Goal: Task Accomplishment & Management: Manage account settings

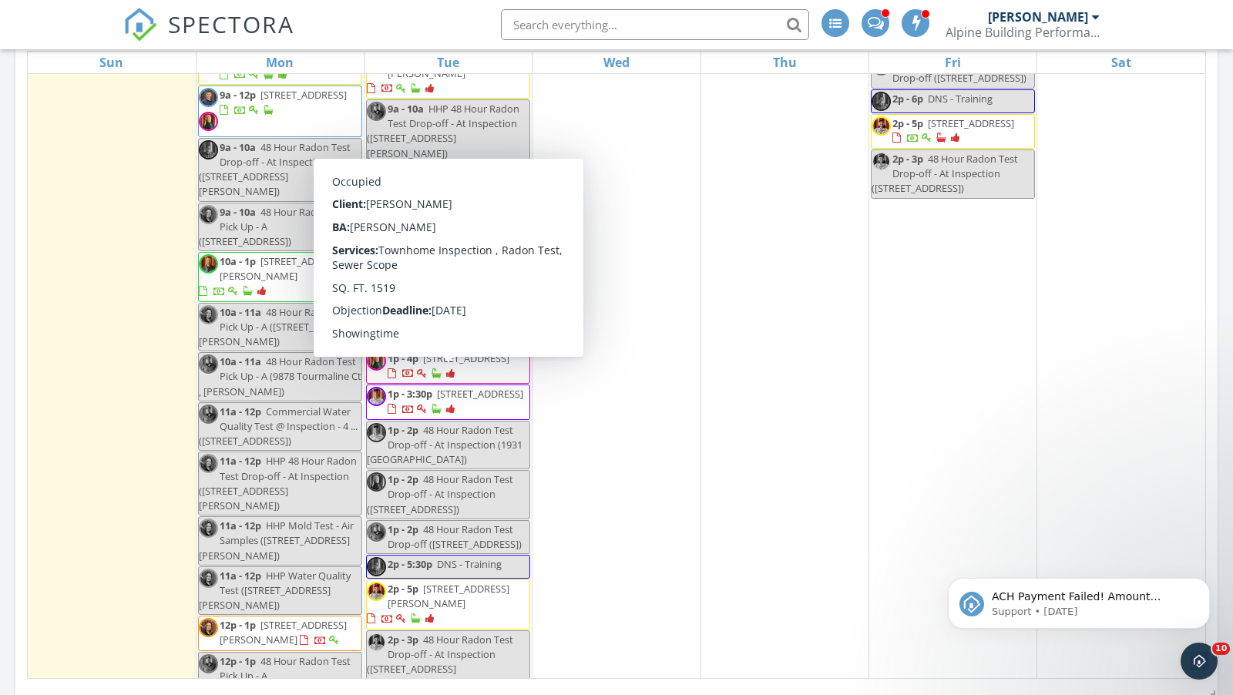
scroll to position [188, 0]
click at [876, 397] on div "3 8a - 11a 12393 W Louisiana Ave , Lakewood 80228 8a - 10a 2100 16th St 204, De…" at bounding box center [952, 510] width 167 height 1248
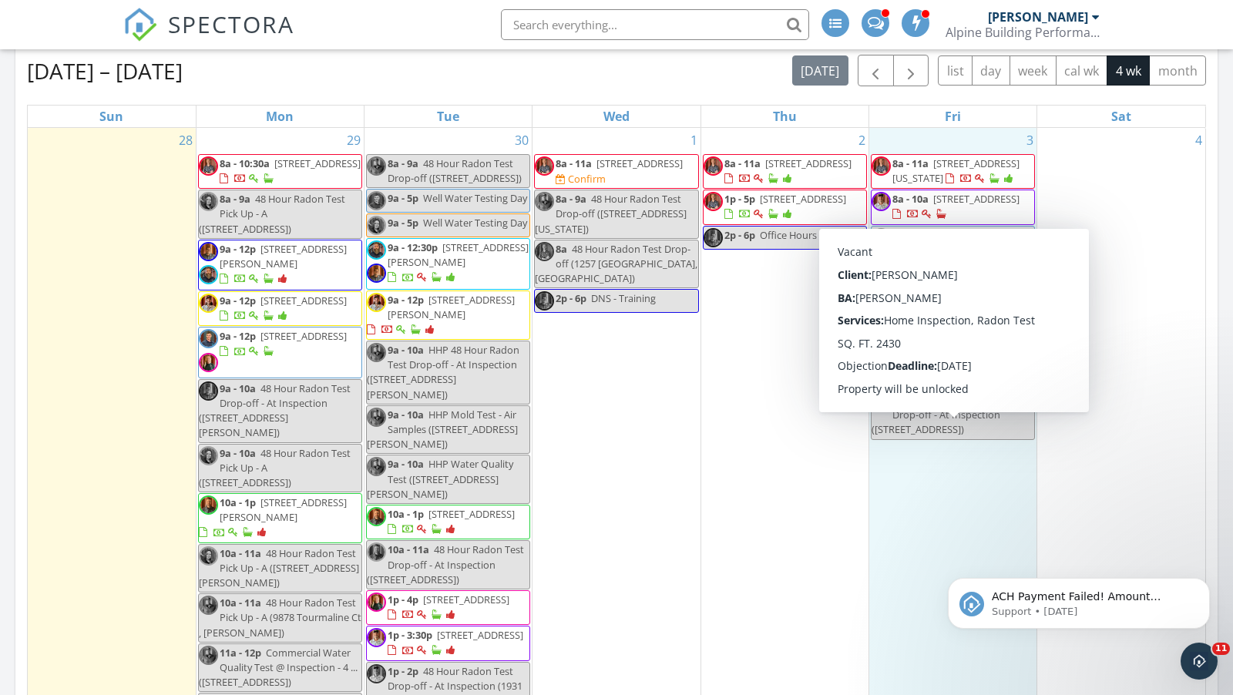
scroll to position [724, 0]
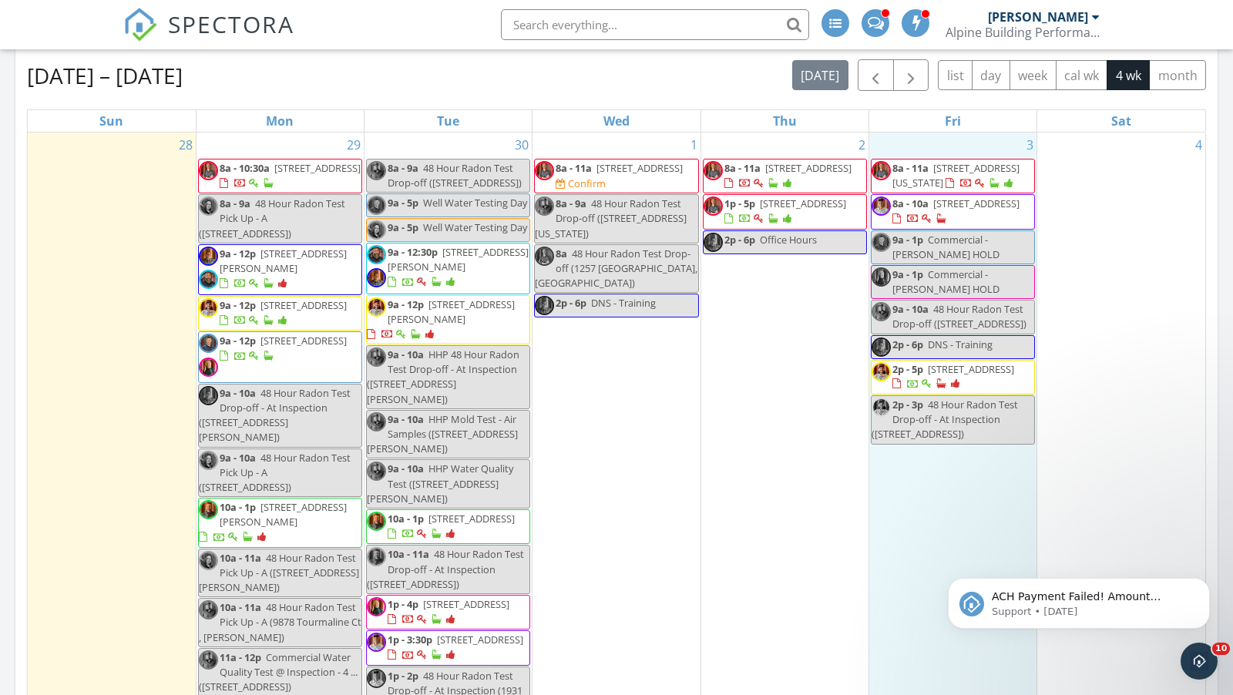
click at [276, 349] on span at bounding box center [248, 356] width 56 height 14
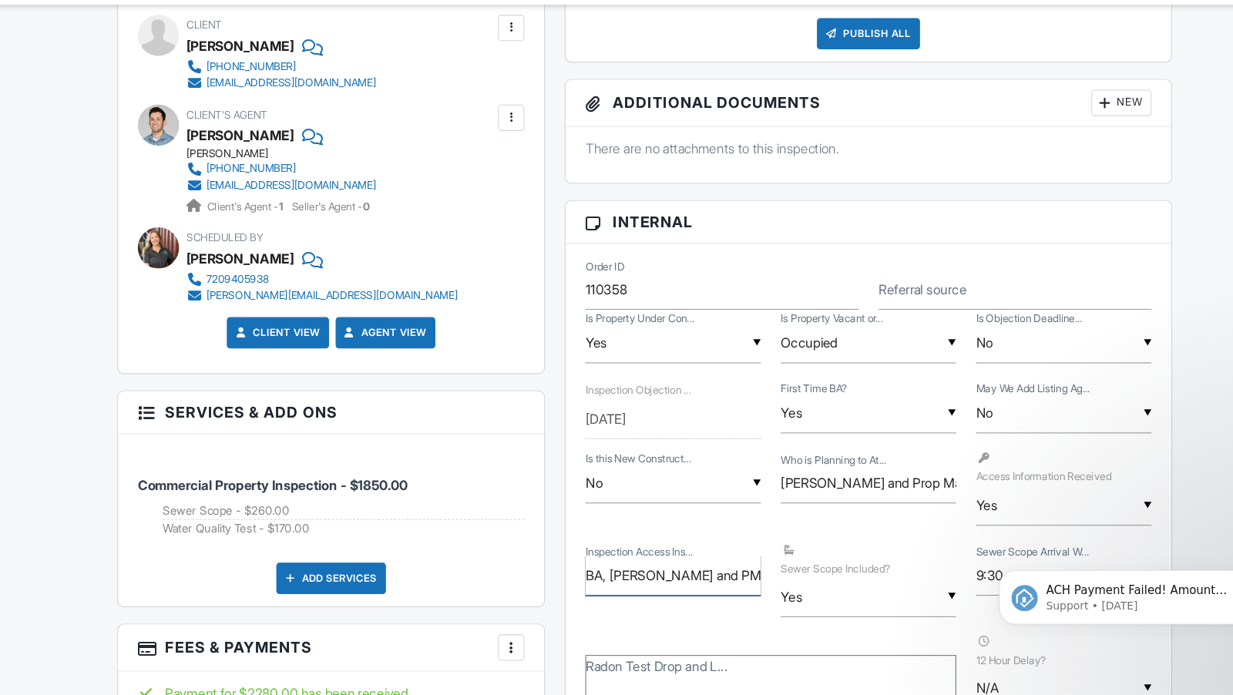
scroll to position [0, 1]
drag, startPoint x: 582, startPoint y: 574, endPoint x: 728, endPoint y: 582, distance: 146.6
click at [728, 582] on div "Inspection Access Ins... BA, Adam and PM to provide" at bounding box center [643, 583] width 183 height 38
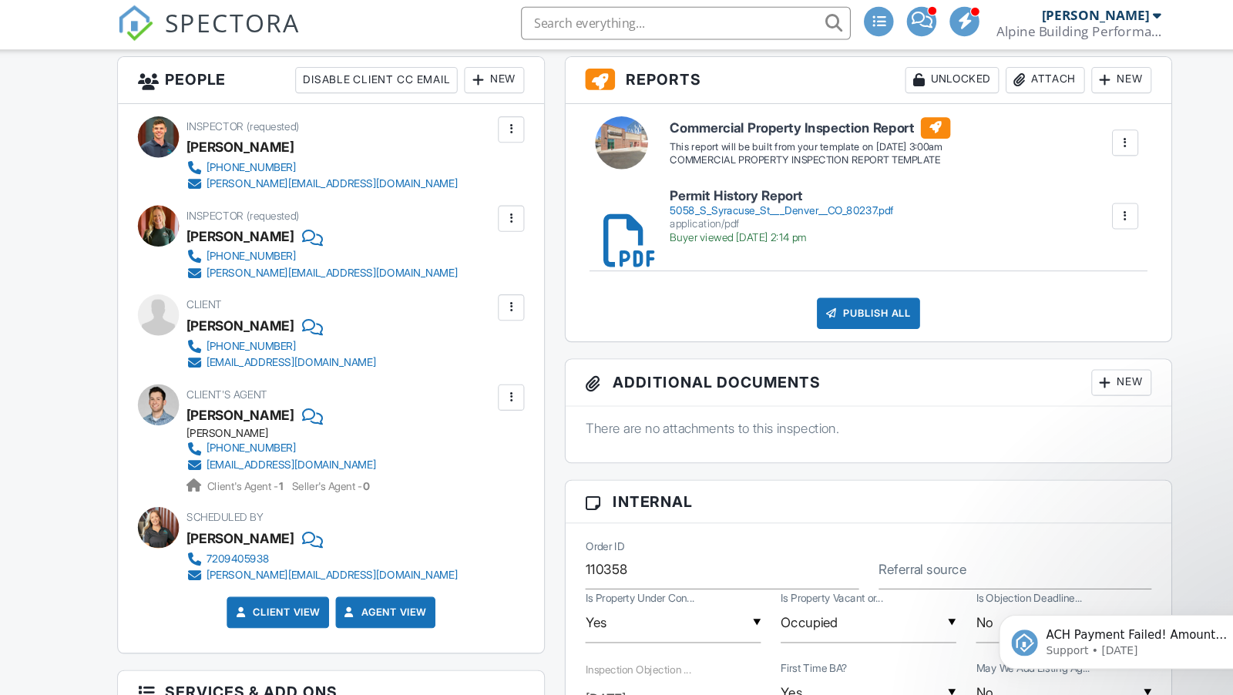
scroll to position [0, 0]
click at [679, 207] on div "application/pdf" at bounding box center [744, 213] width 209 height 12
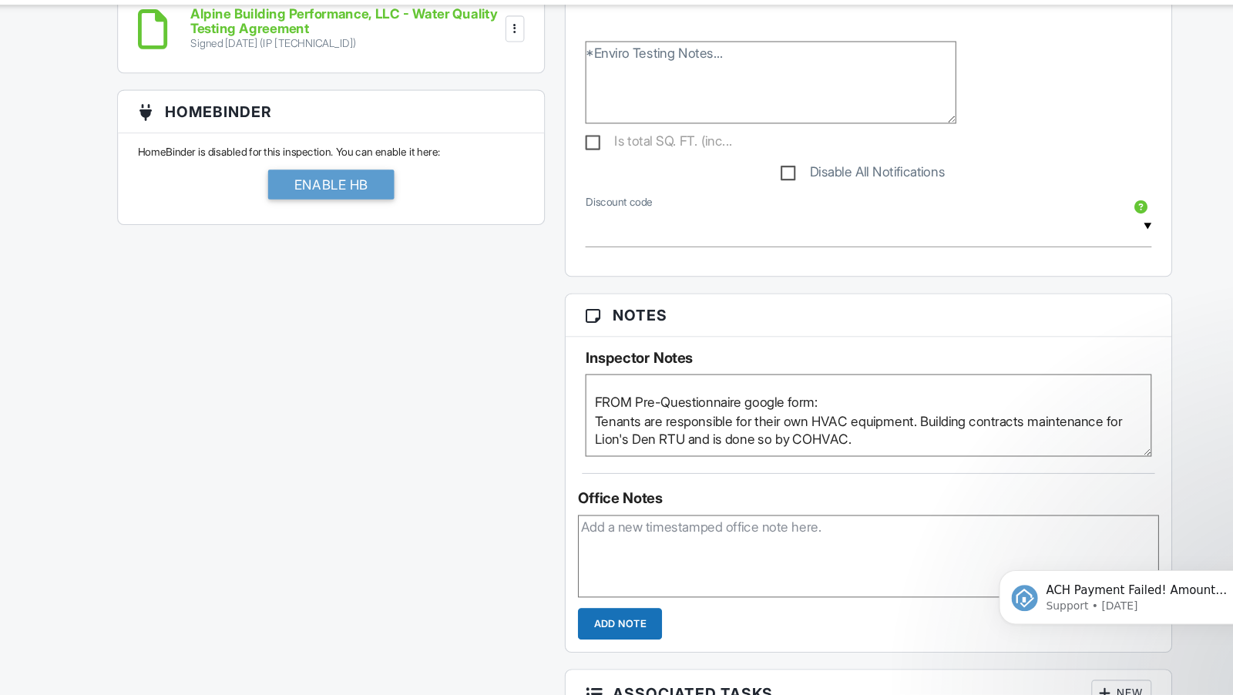
scroll to position [1655, 0]
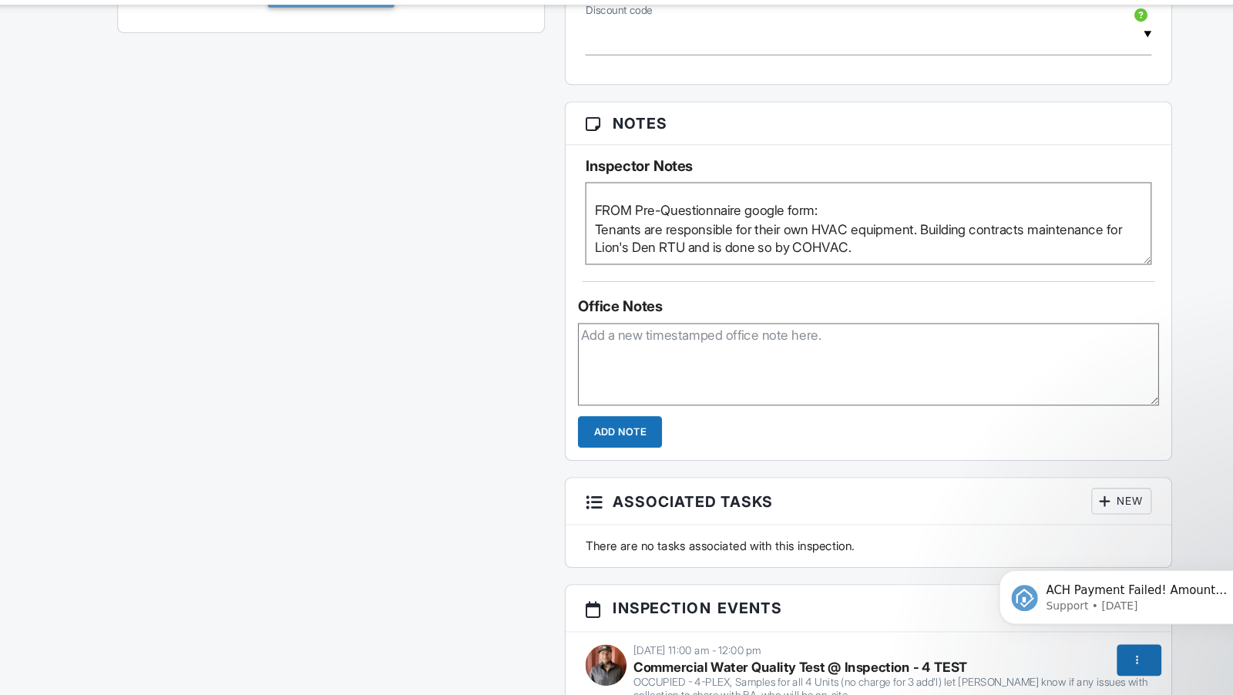
click at [873, 268] on textarea "Please ensure Enviro takes water samples from all 4 units - please disclose to …" at bounding box center [825, 253] width 529 height 77
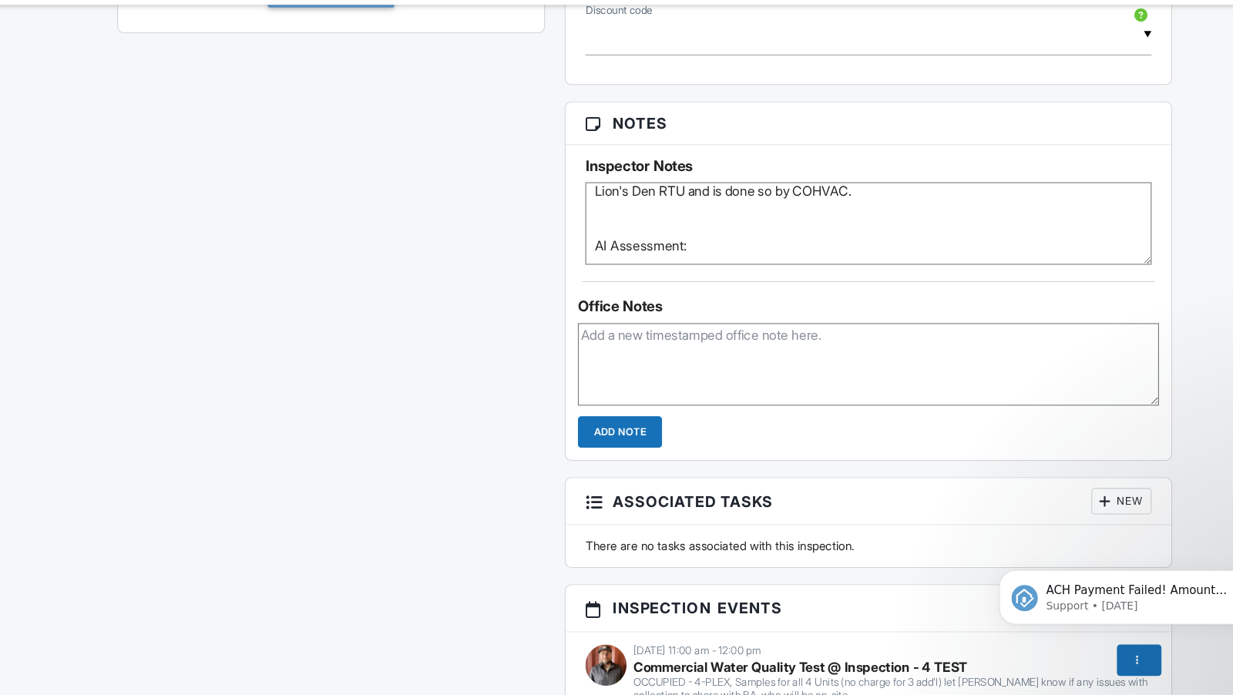
paste textarea "Here’s the **full inspection forecast** for **5058 S Syracuse St, Denver, CO 80…"
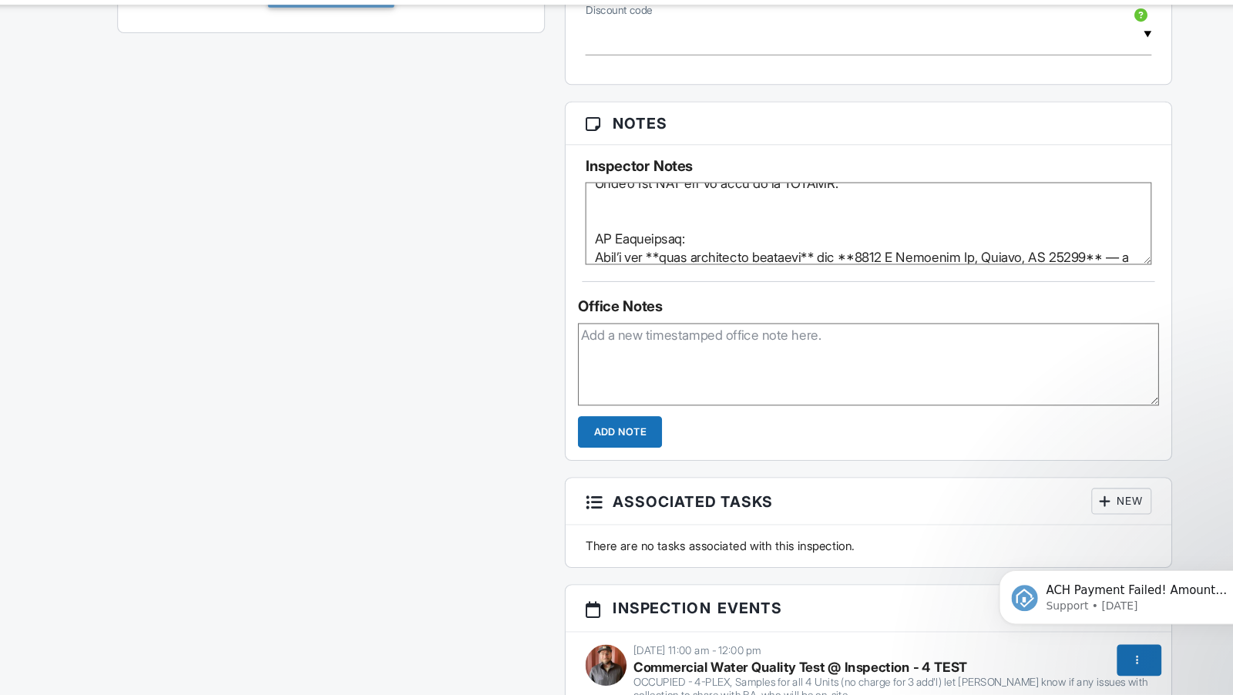
scroll to position [2088, 0]
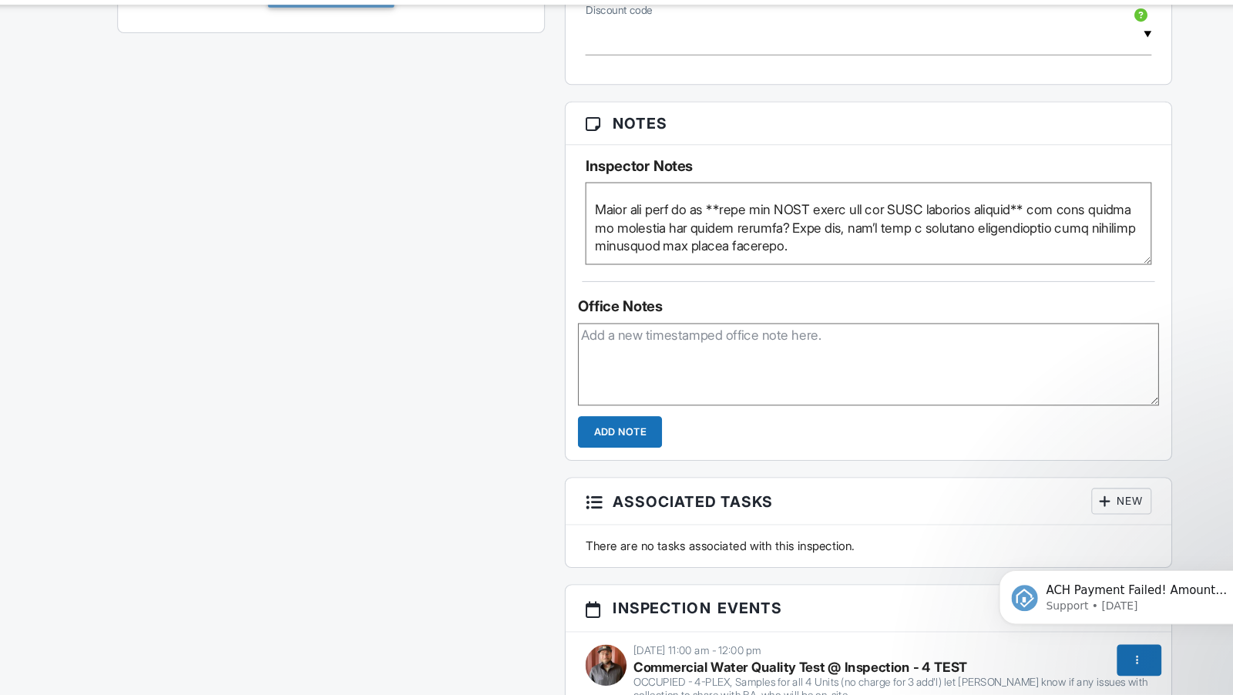
drag, startPoint x: 819, startPoint y: 261, endPoint x: 567, endPoint y: 222, distance: 255.0
click at [567, 222] on textarea "Please ensure Enviro takes water samples from all 4 units - please disclose to …" at bounding box center [825, 253] width 529 height 77
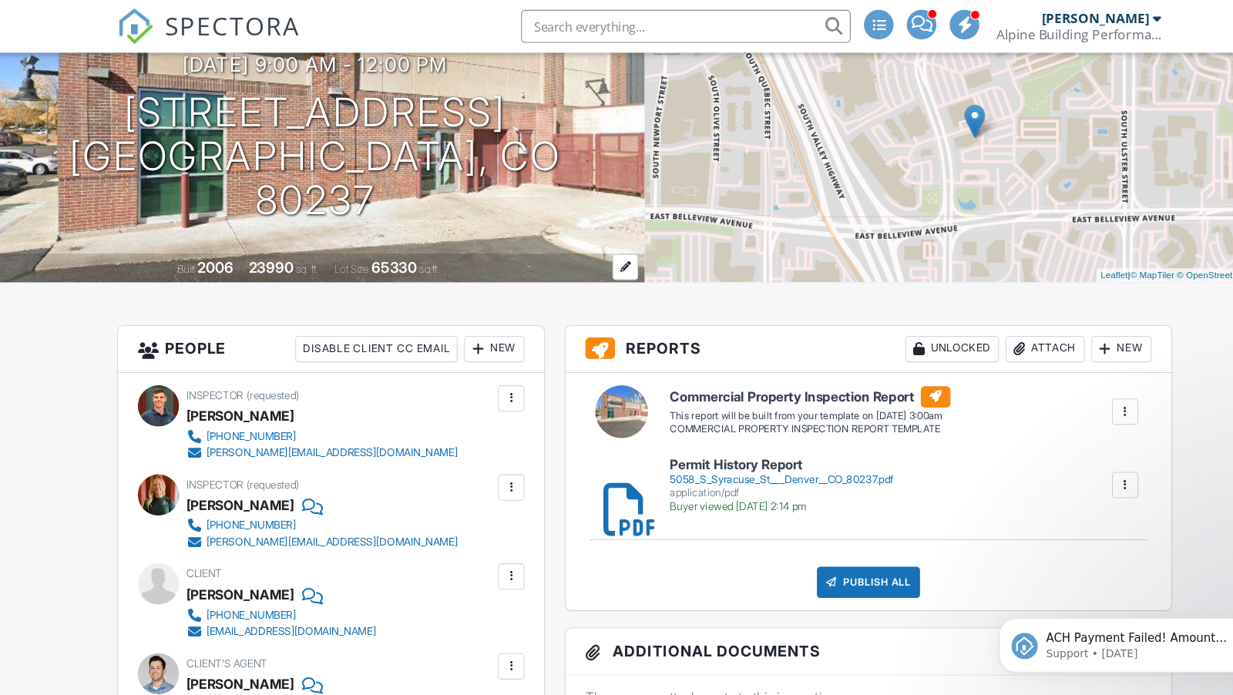
scroll to position [0, 0]
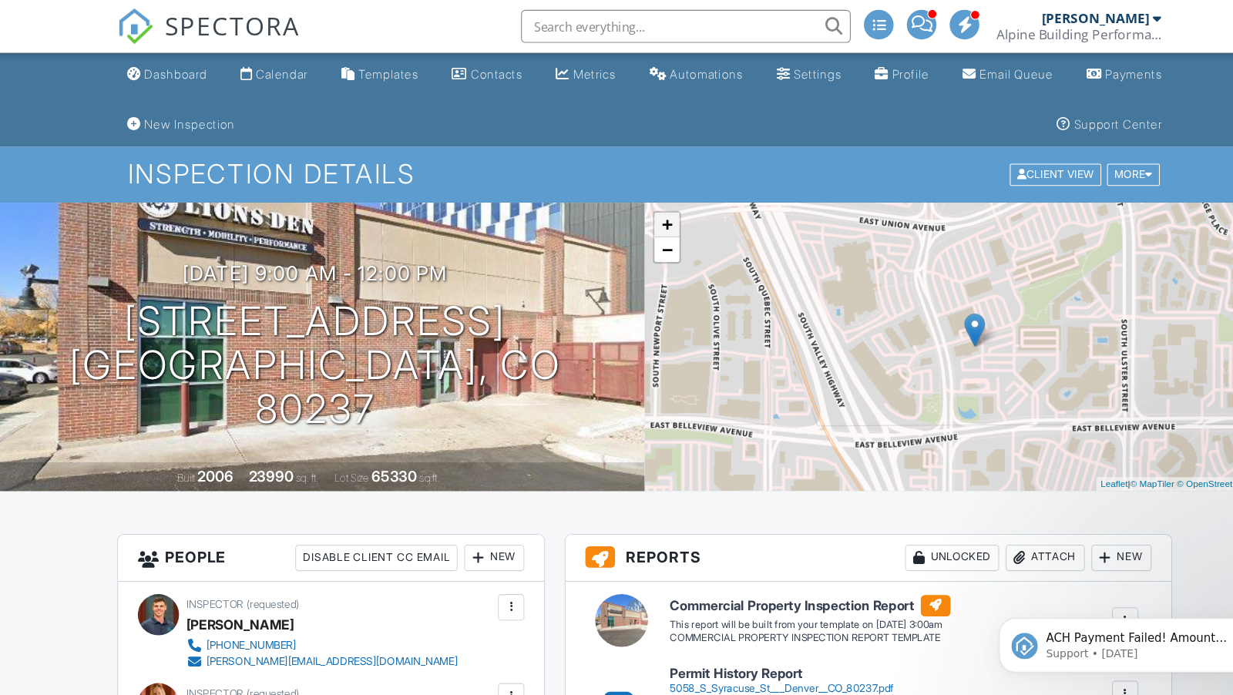
type textarea "Please ensure Enviro takes water samples from all 4 units - please disclose to …"
click at [637, 200] on link "+" at bounding box center [637, 210] width 23 height 23
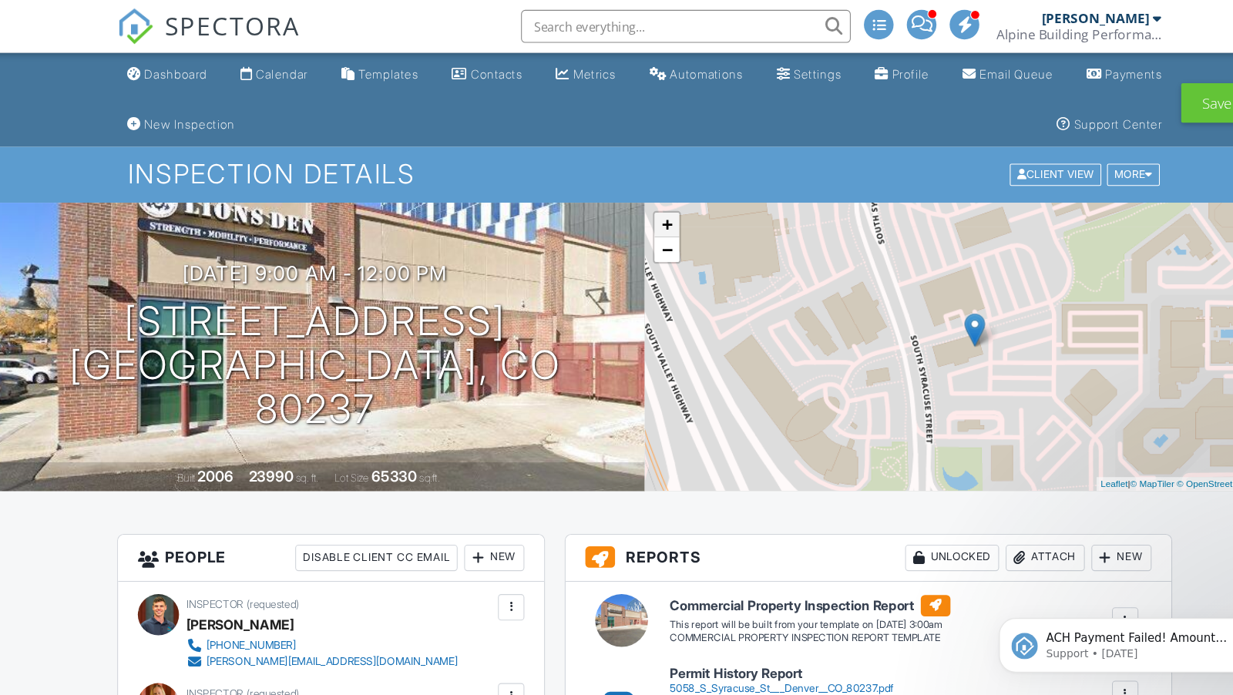
click at [637, 200] on link "+" at bounding box center [637, 210] width 23 height 23
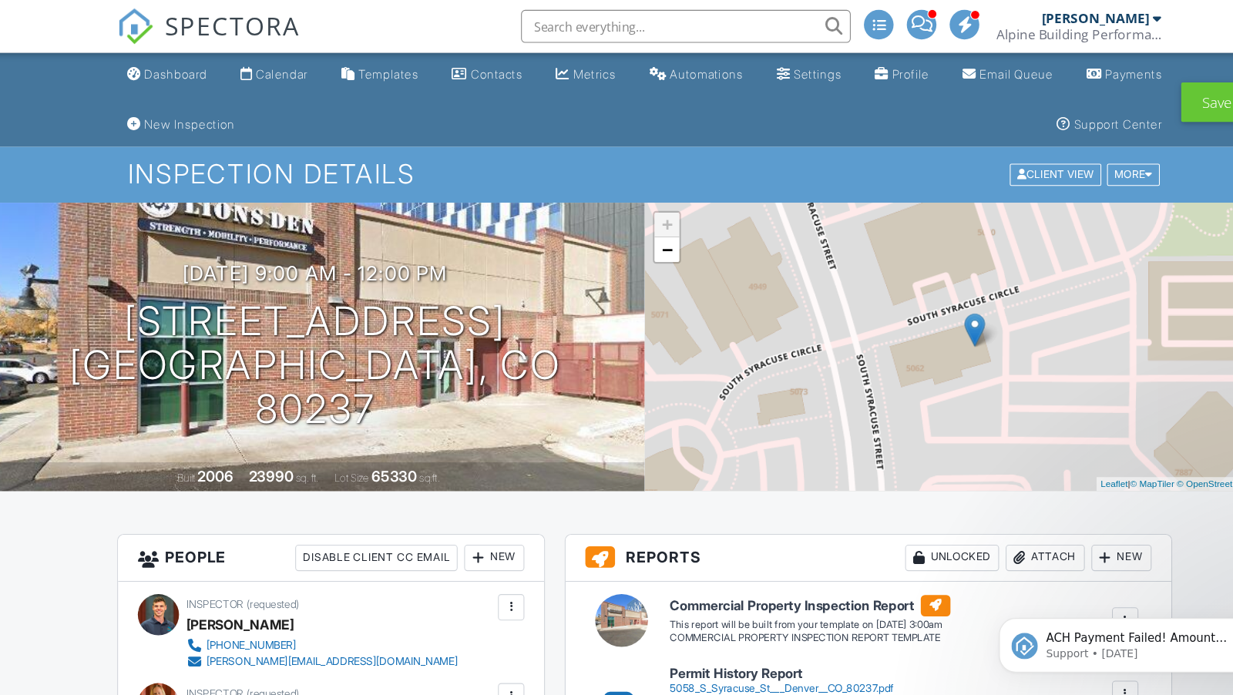
click at [637, 200] on link "+" at bounding box center [637, 210] width 23 height 23
click at [196, 70] on div "Dashboard" at bounding box center [178, 68] width 59 height 13
